Goal: Find contact information: Find contact information

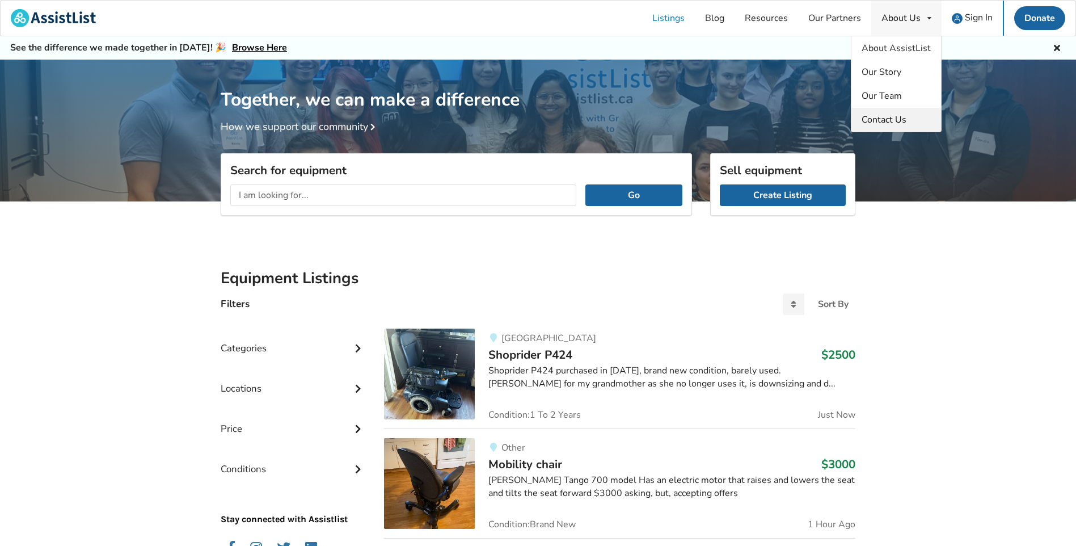
click at [521, 121] on span "Contact Us" at bounding box center [884, 119] width 45 height 12
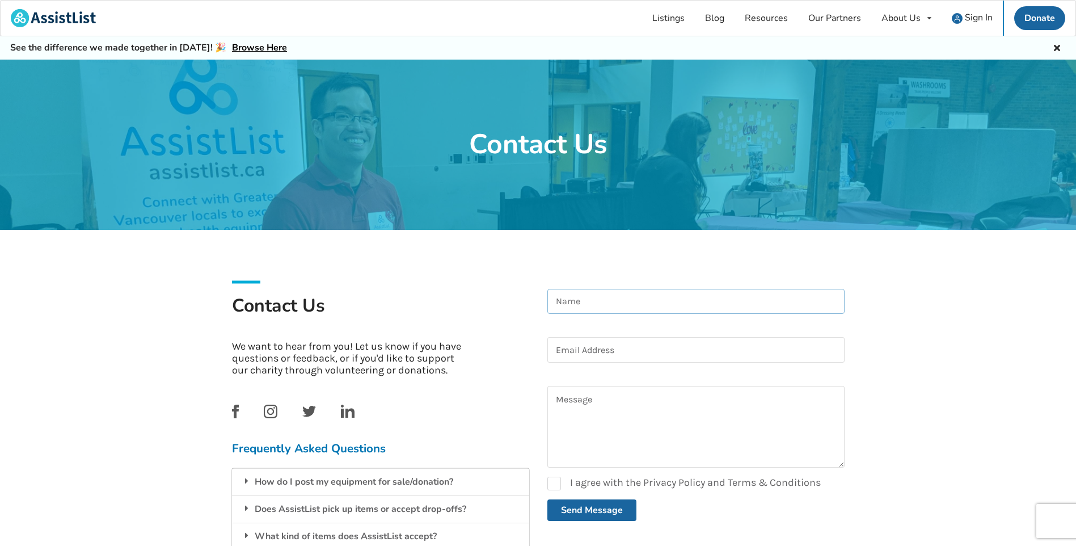
click at [521, 302] on input at bounding box center [696, 302] width 297 height 26
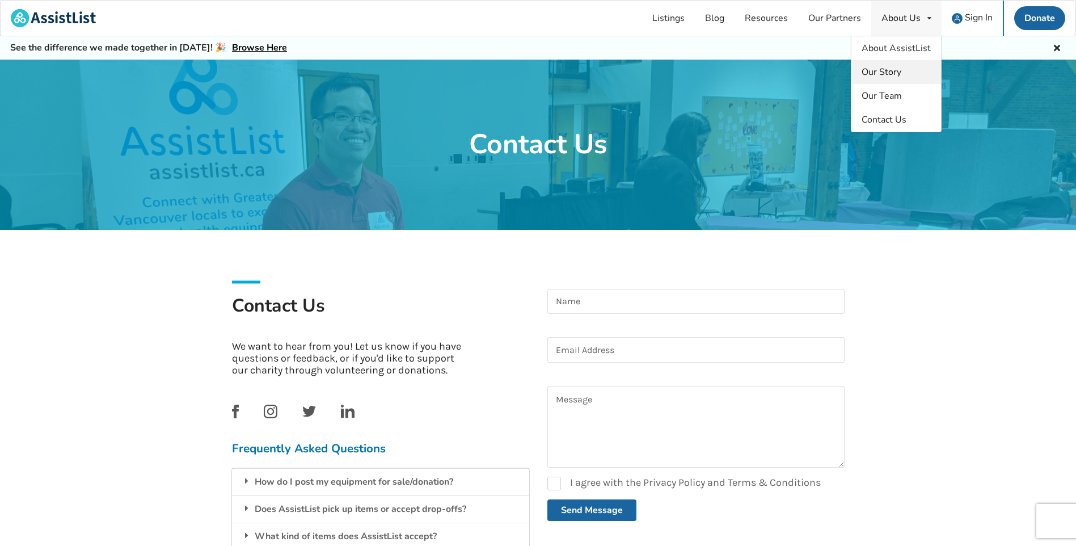
click at [521, 71] on span "Our Story" at bounding box center [882, 72] width 40 height 12
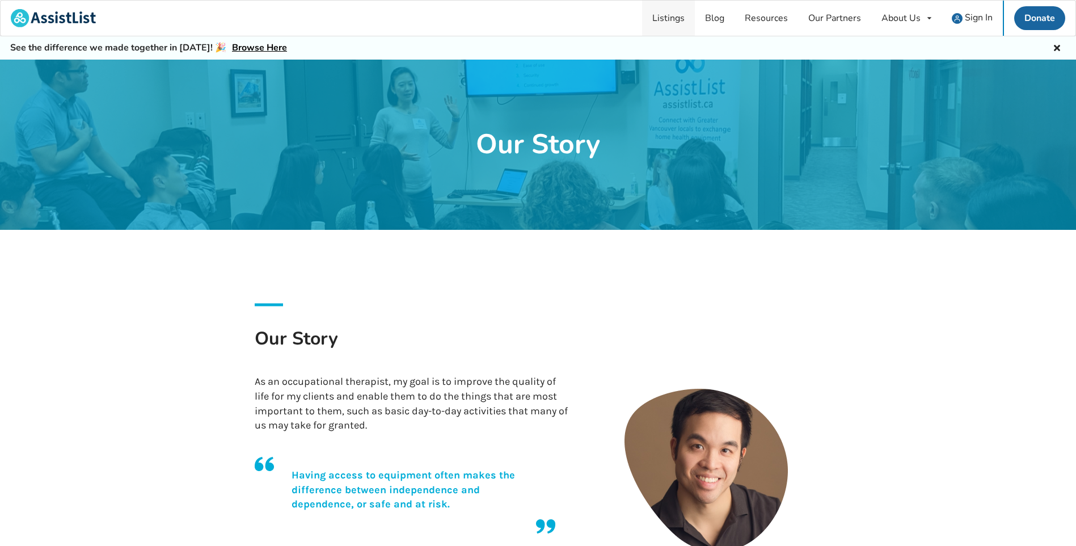
click at [521, 15] on link "Listings" at bounding box center [668, 18] width 53 height 35
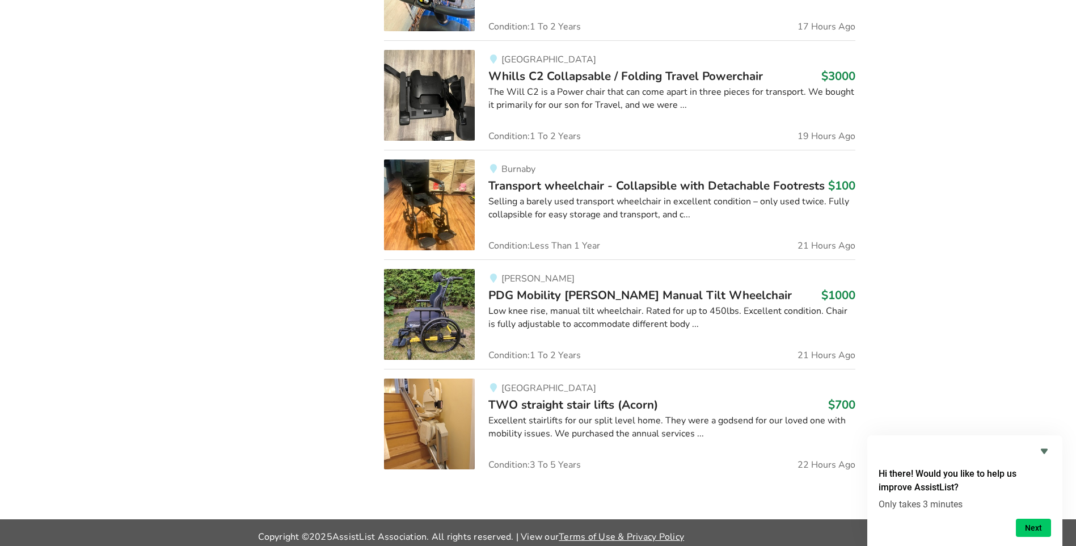
scroll to position [2157, 0]
